Goal: Navigation & Orientation: Find specific page/section

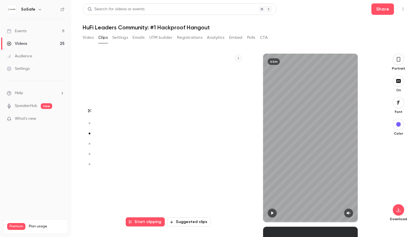
scroll to position [346, 0]
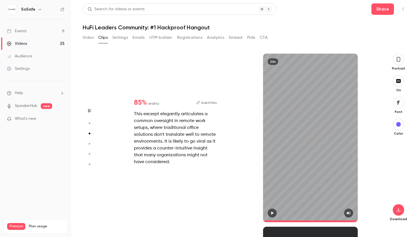
click at [201, 37] on button "Registrations" at bounding box center [189, 37] width 25 height 9
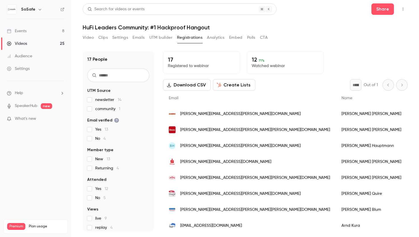
click at [214, 36] on button "Analytics" at bounding box center [216, 37] width 18 height 9
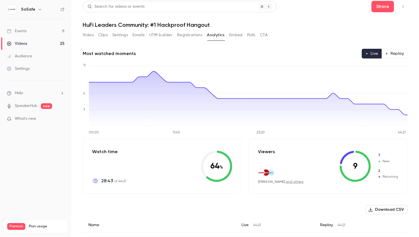
scroll to position [1, 0]
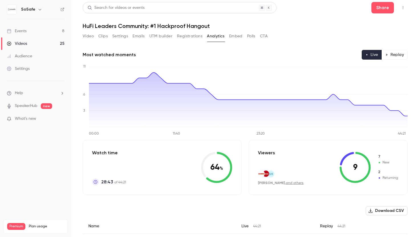
click at [256, 36] on div "Video Clips Settings Emails UTM builder Registrations Analytics Embed Polls CTA" at bounding box center [175, 36] width 185 height 9
click at [252, 35] on button "Polls" at bounding box center [251, 36] width 8 height 9
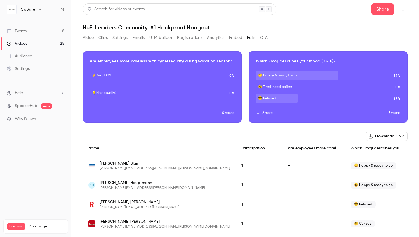
click at [210, 36] on button "Analytics" at bounding box center [216, 37] width 18 height 9
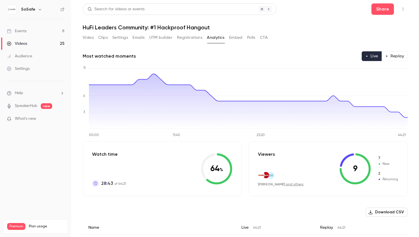
click at [195, 36] on button "Registrations" at bounding box center [189, 37] width 25 height 9
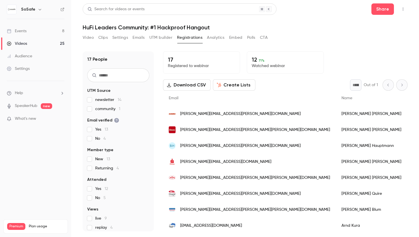
click at [166, 35] on button "UTM builder" at bounding box center [160, 37] width 23 height 9
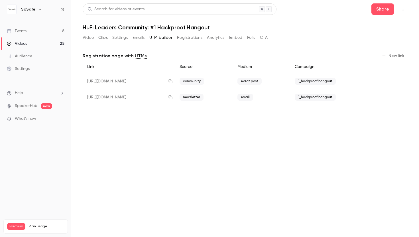
click at [139, 35] on button "Emails" at bounding box center [138, 37] width 12 height 9
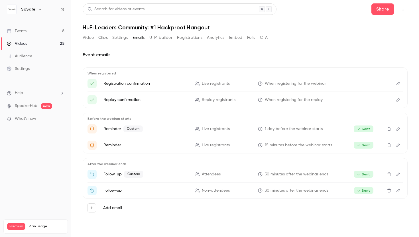
click at [123, 41] on button "Settings" at bounding box center [120, 37] width 16 height 9
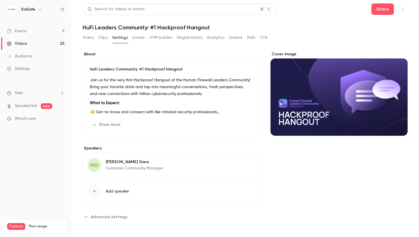
click at [106, 40] on button "Clips" at bounding box center [102, 37] width 9 height 9
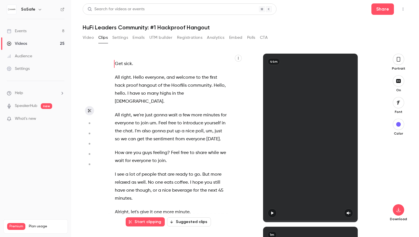
click at [88, 38] on button "Video" at bounding box center [88, 37] width 11 height 9
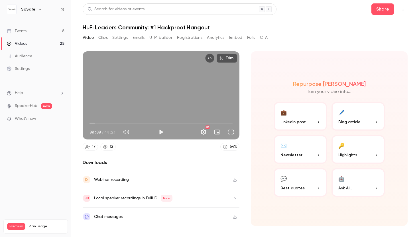
click at [217, 40] on button "Analytics" at bounding box center [216, 37] width 18 height 9
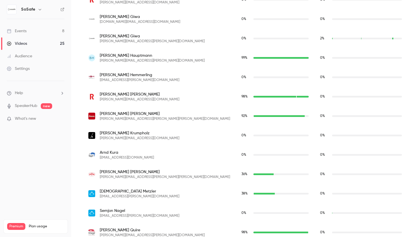
scroll to position [291, 0]
